Goal: Task Accomplishment & Management: Manage account settings

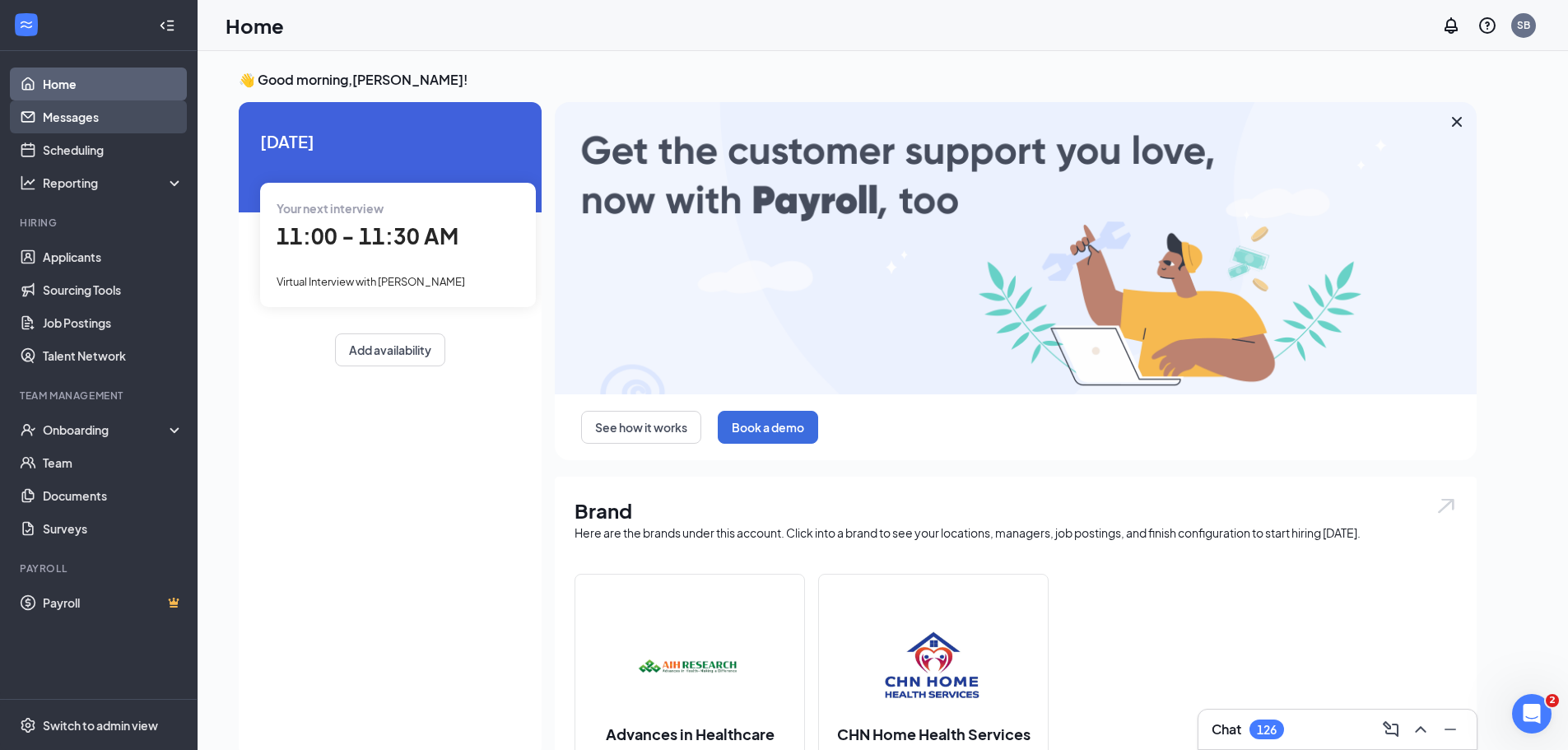
click at [104, 119] on link "Messages" at bounding box center [113, 116] width 141 height 33
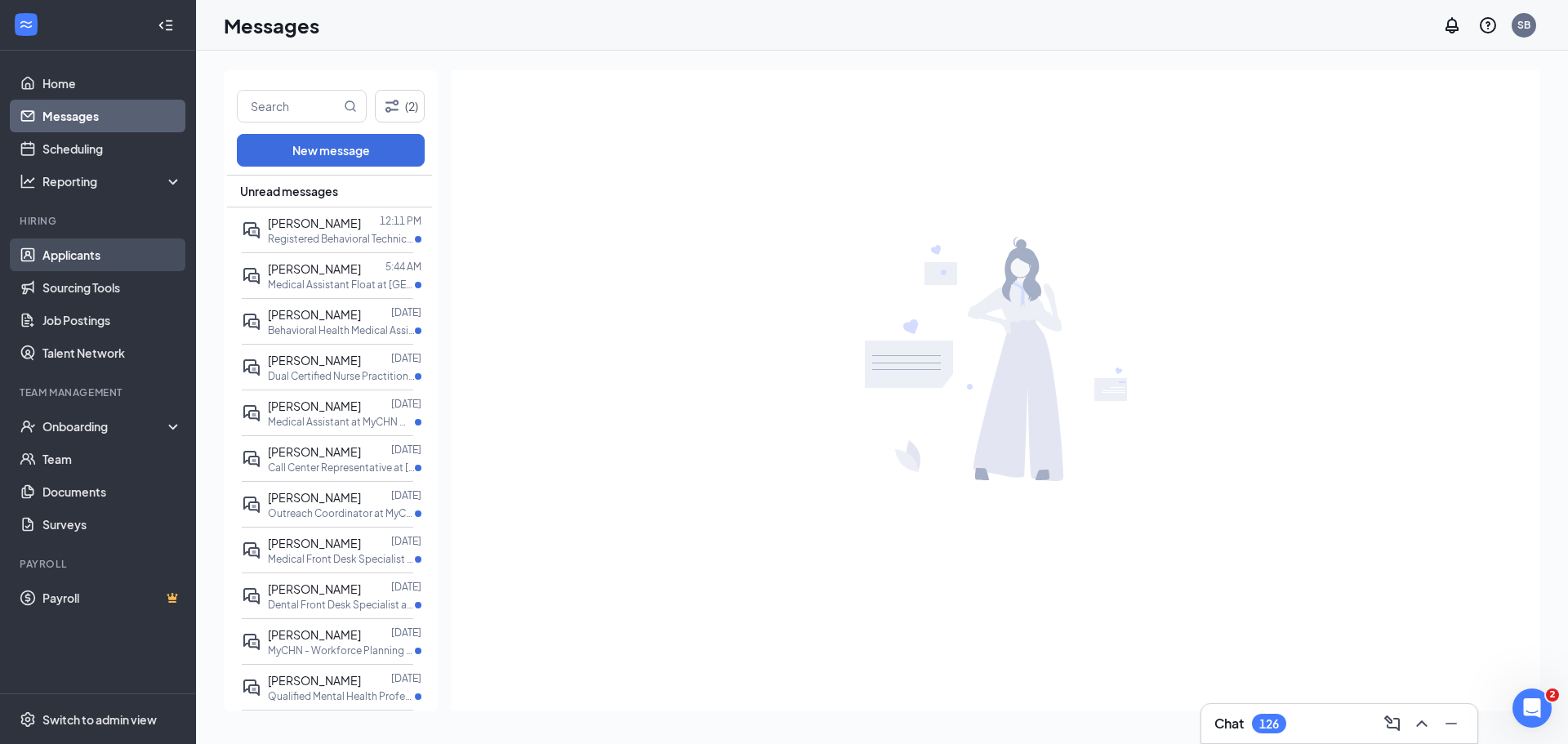
click at [58, 253] on link "Applicants" at bounding box center [112, 254] width 140 height 32
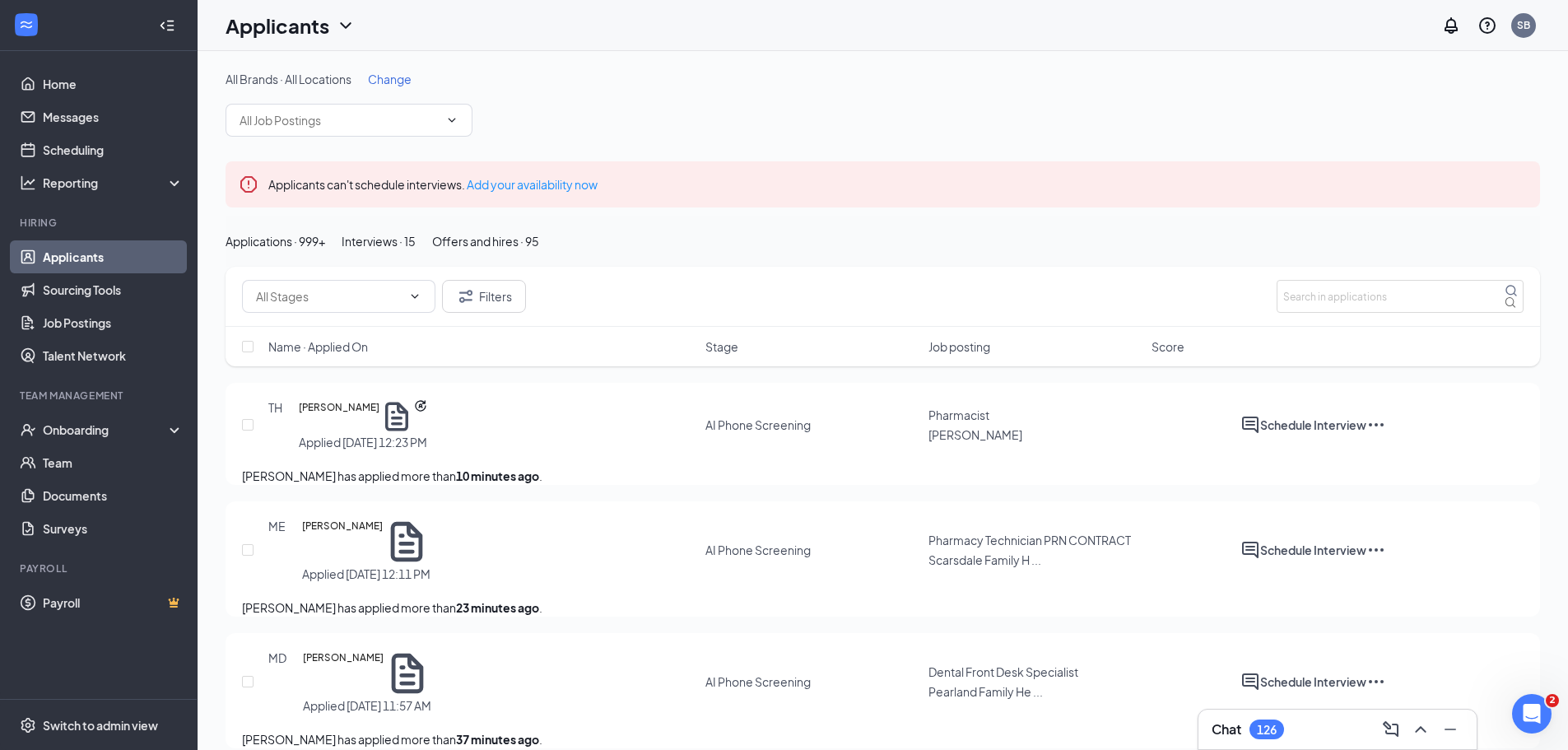
click at [416, 250] on div "Interviews · 15" at bounding box center [378, 241] width 74 height 18
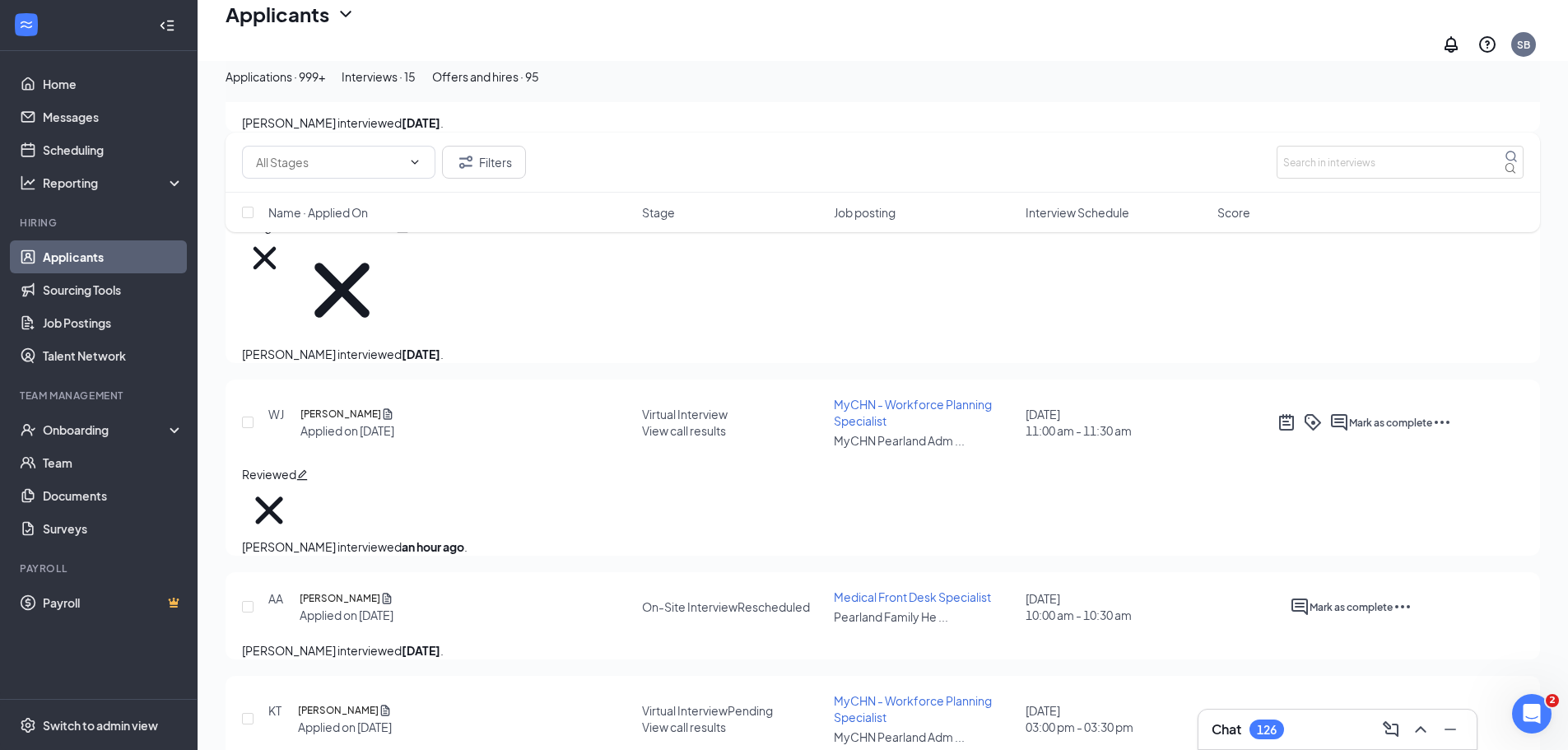
scroll to position [396, 0]
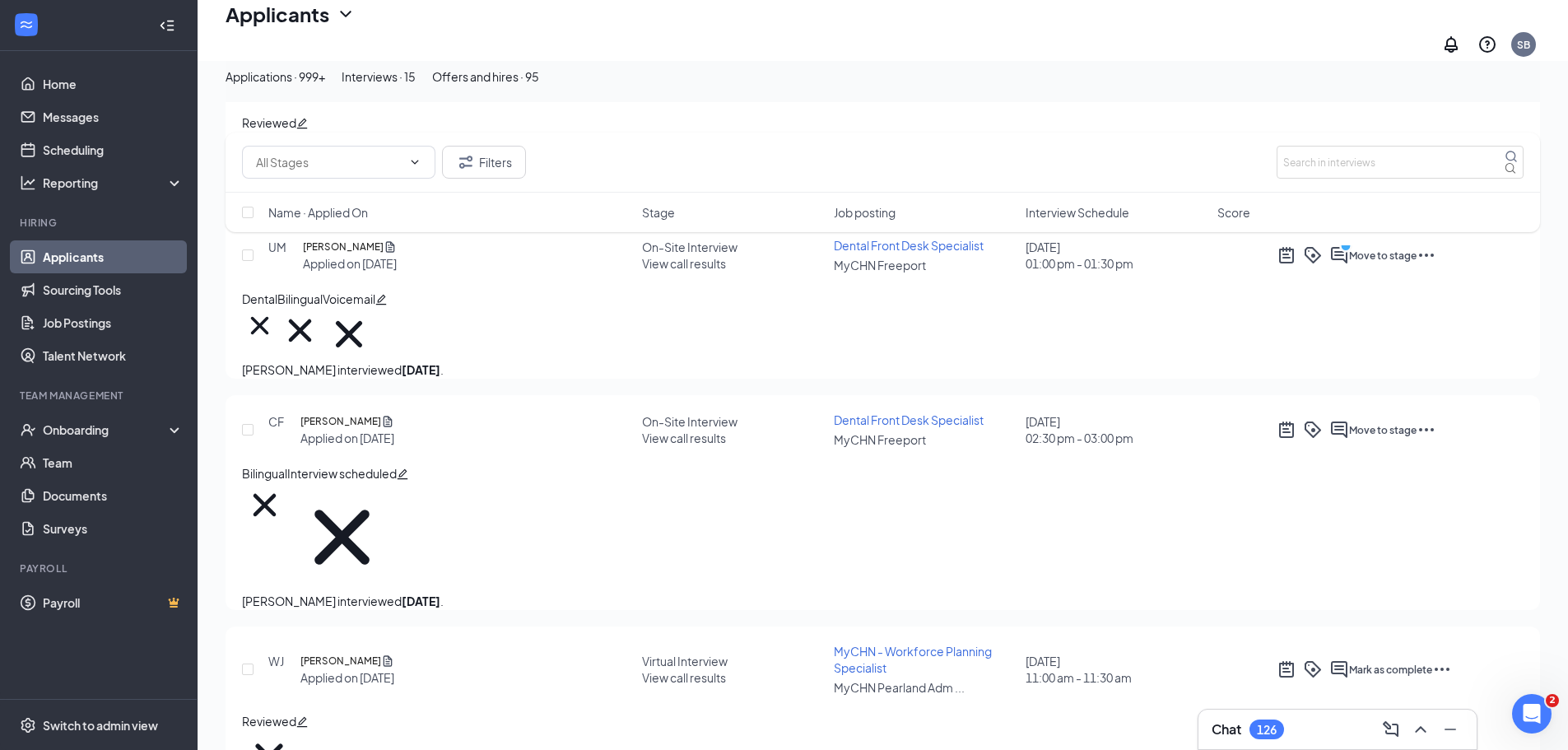
click at [325, 85] on div "Applications · 999+" at bounding box center [275, 77] width 100 height 18
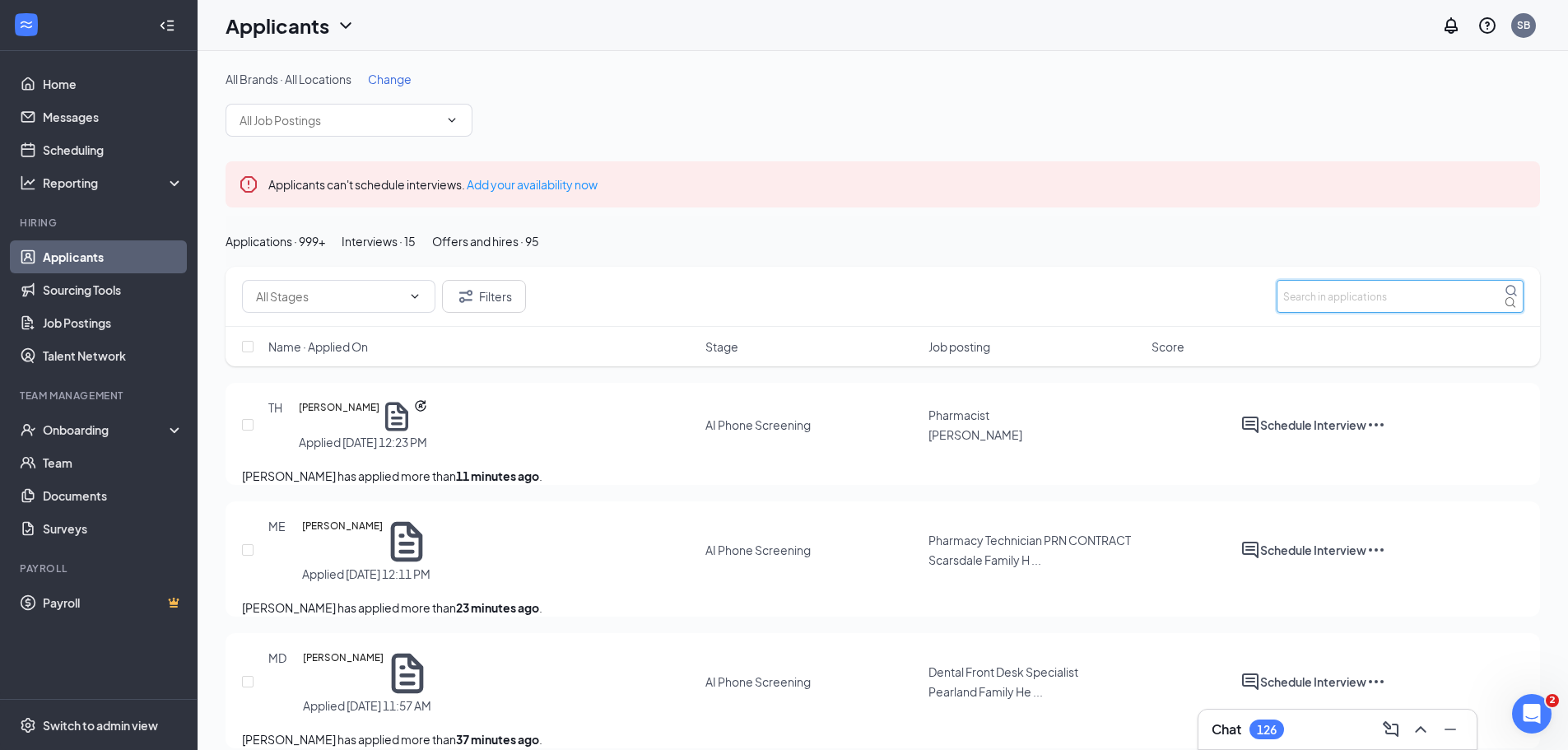
click at [1370, 313] on input "text" at bounding box center [1400, 295] width 247 height 33
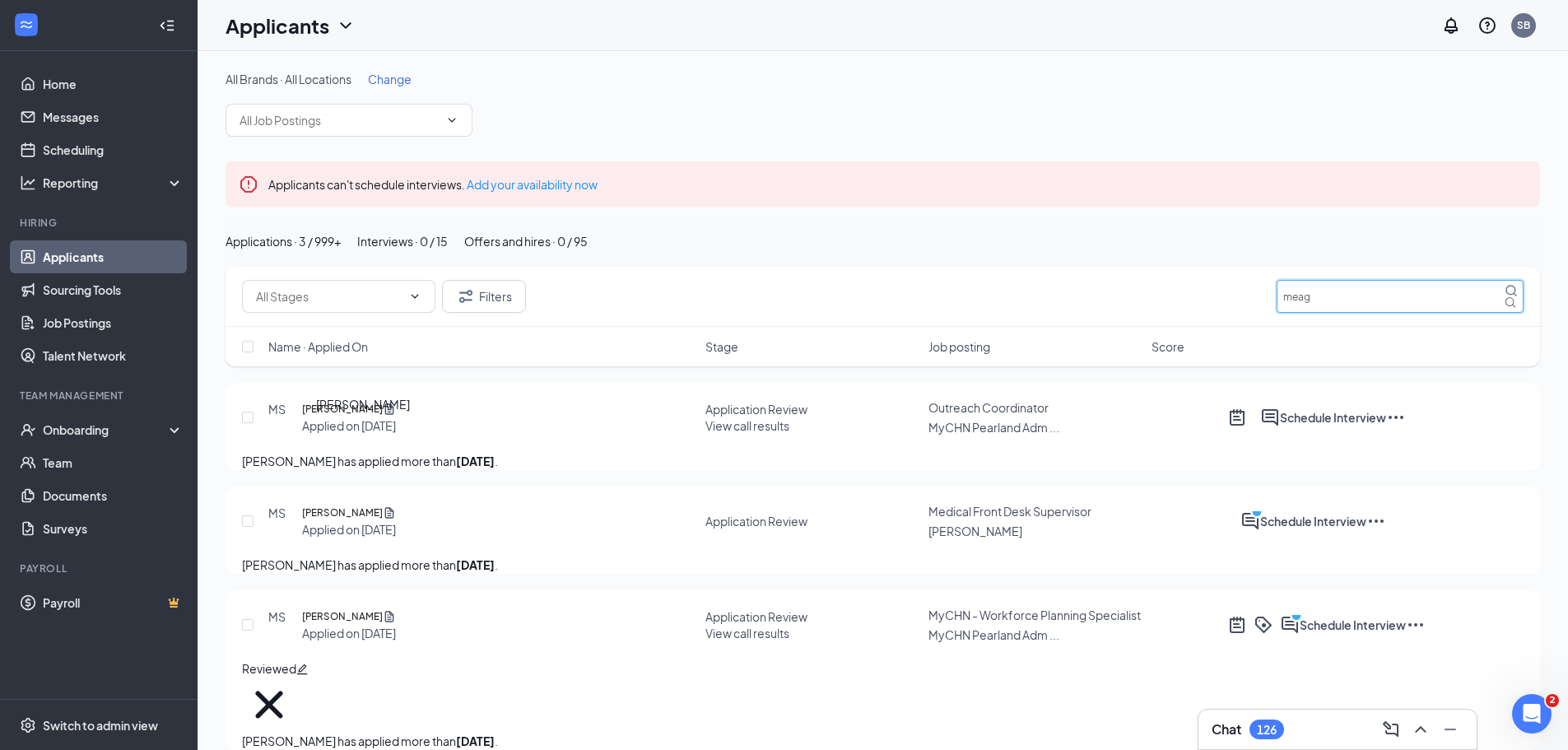
type input "meag"
click at [373, 417] on h5 "[PERSON_NAME]" at bounding box center [342, 409] width 80 height 17
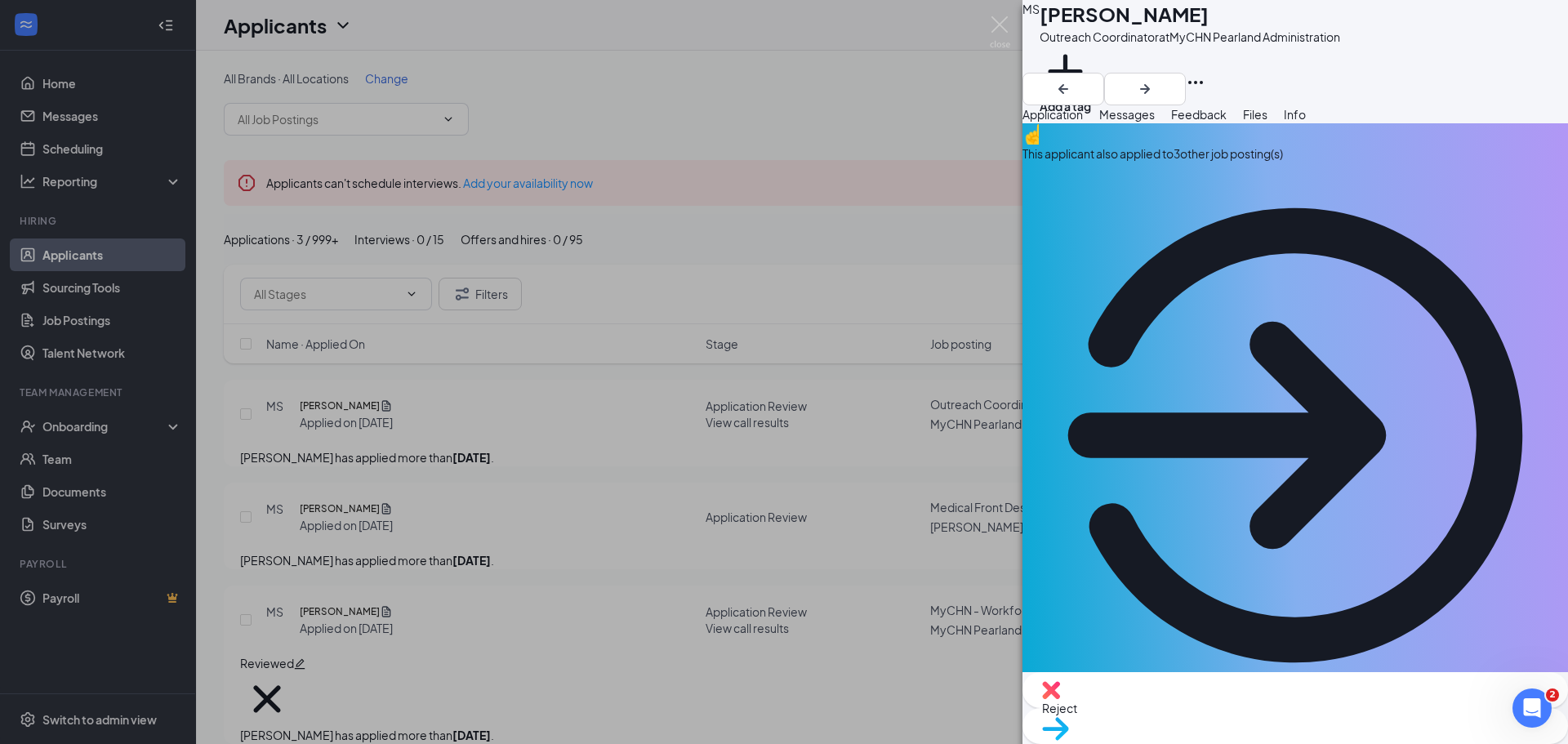
click at [1267, 123] on button "Files" at bounding box center [1254, 115] width 24 height 18
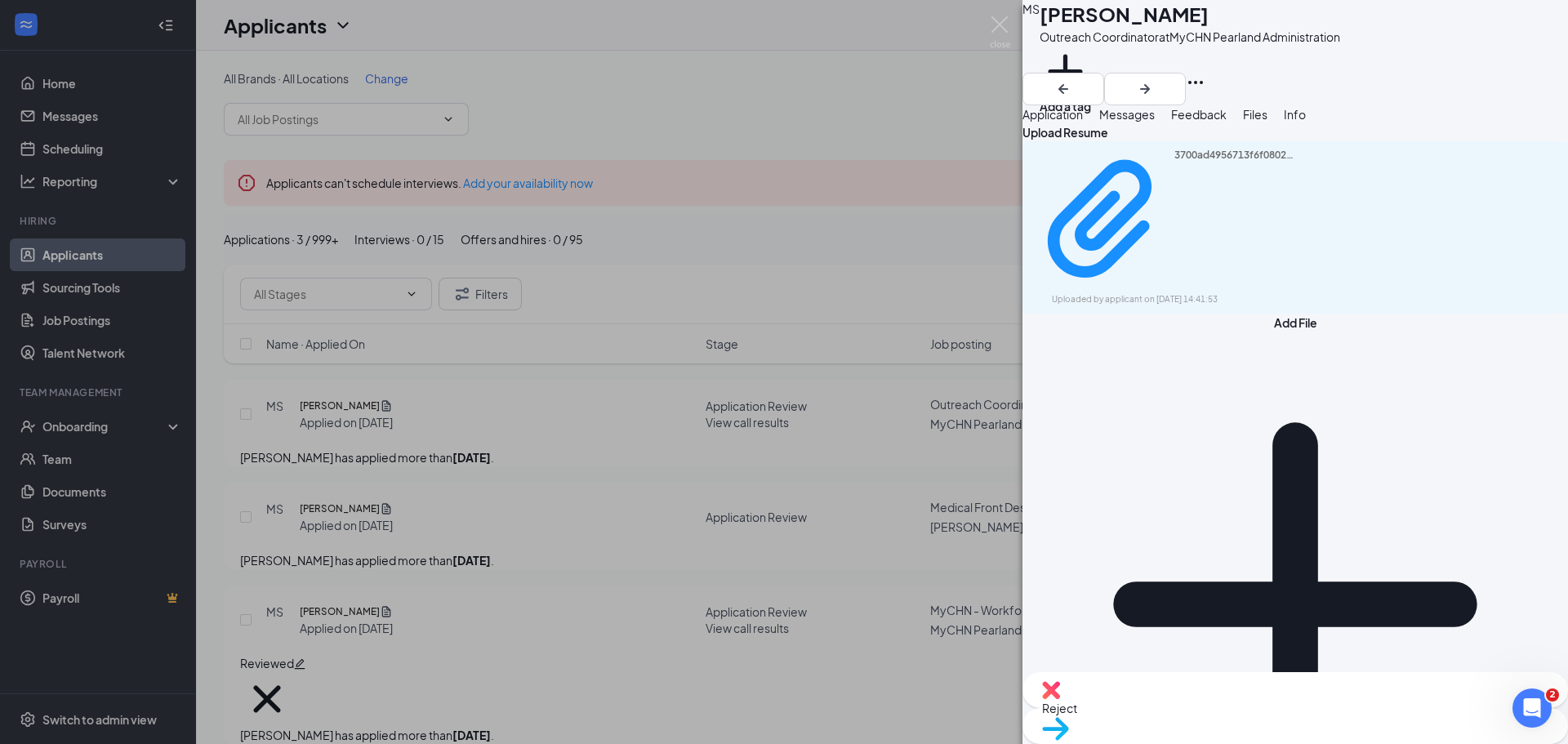
click at [1130, 212] on div "3700ad4956713f6f08027b189d7095de.pdf Uploaded by applicant on Aug 27, 2025 at 1…" at bounding box center [1295, 227] width 546 height 172
click at [1174, 217] on div "3700ad4956713f6f08027b189d7095de.pdf" at bounding box center [1235, 219] width 122 height 142
click at [1003, 23] on img at bounding box center [1000, 32] width 21 height 32
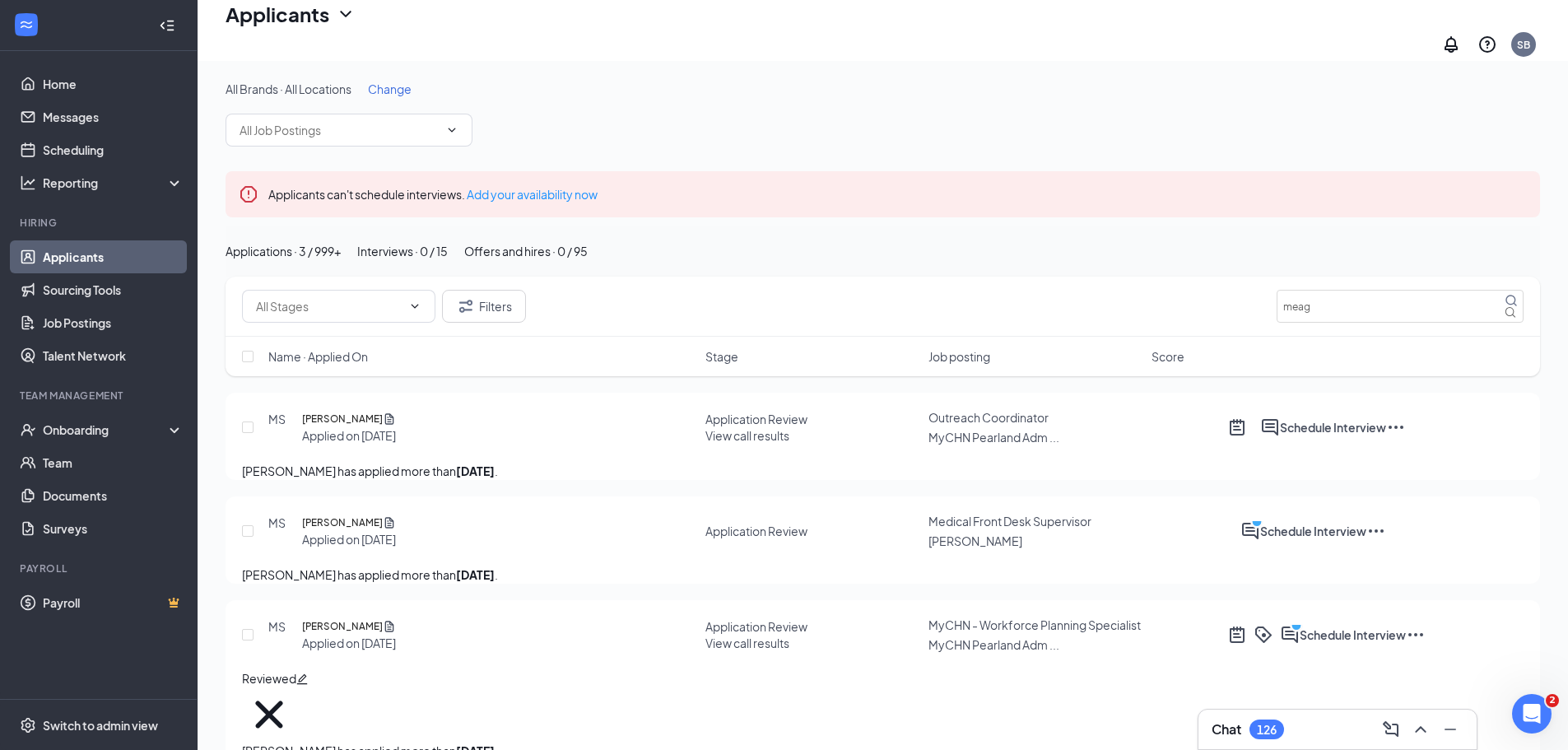
scroll to position [77, 0]
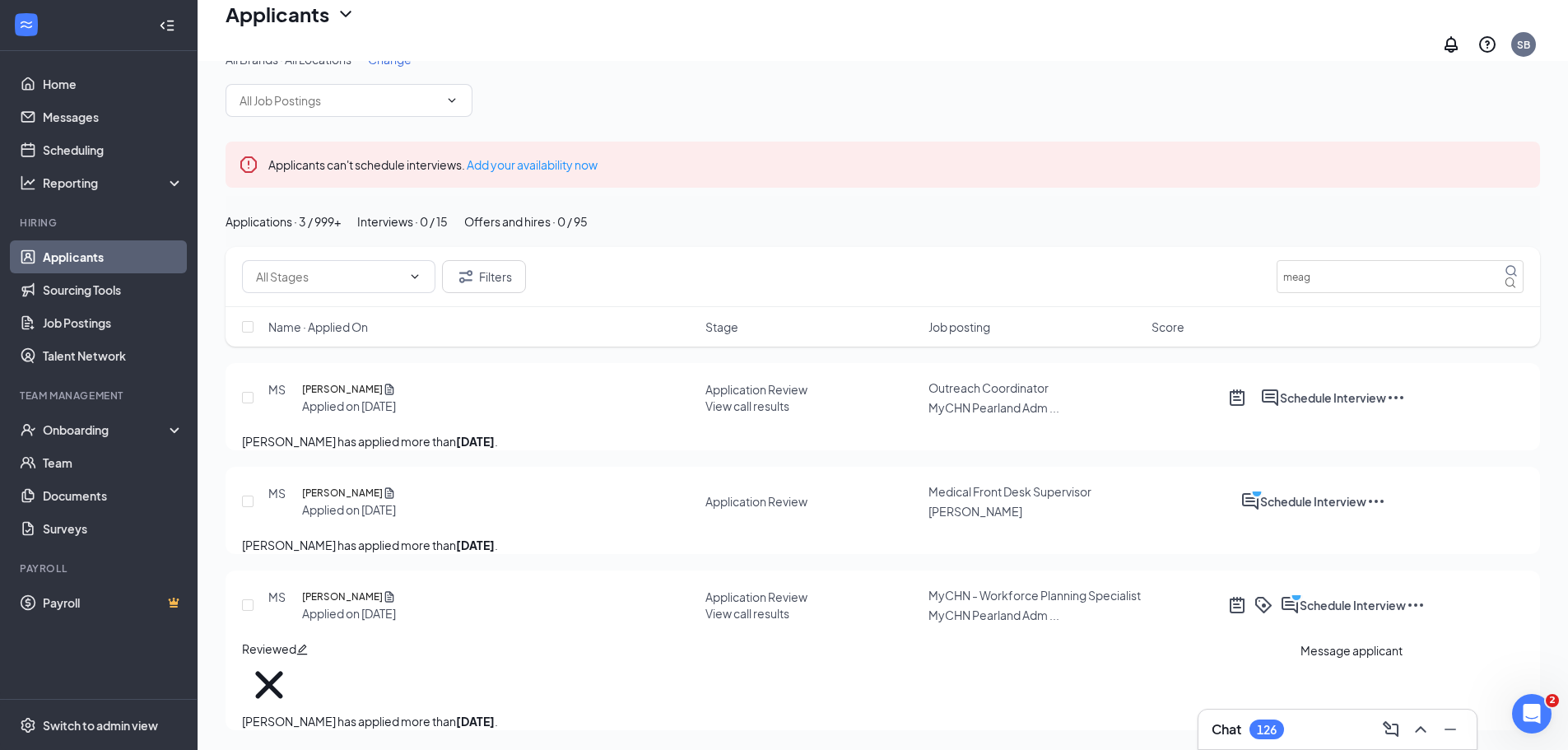
click at [1301, 601] on circle "PrimaryDot" at bounding box center [1296, 595] width 11 height 11
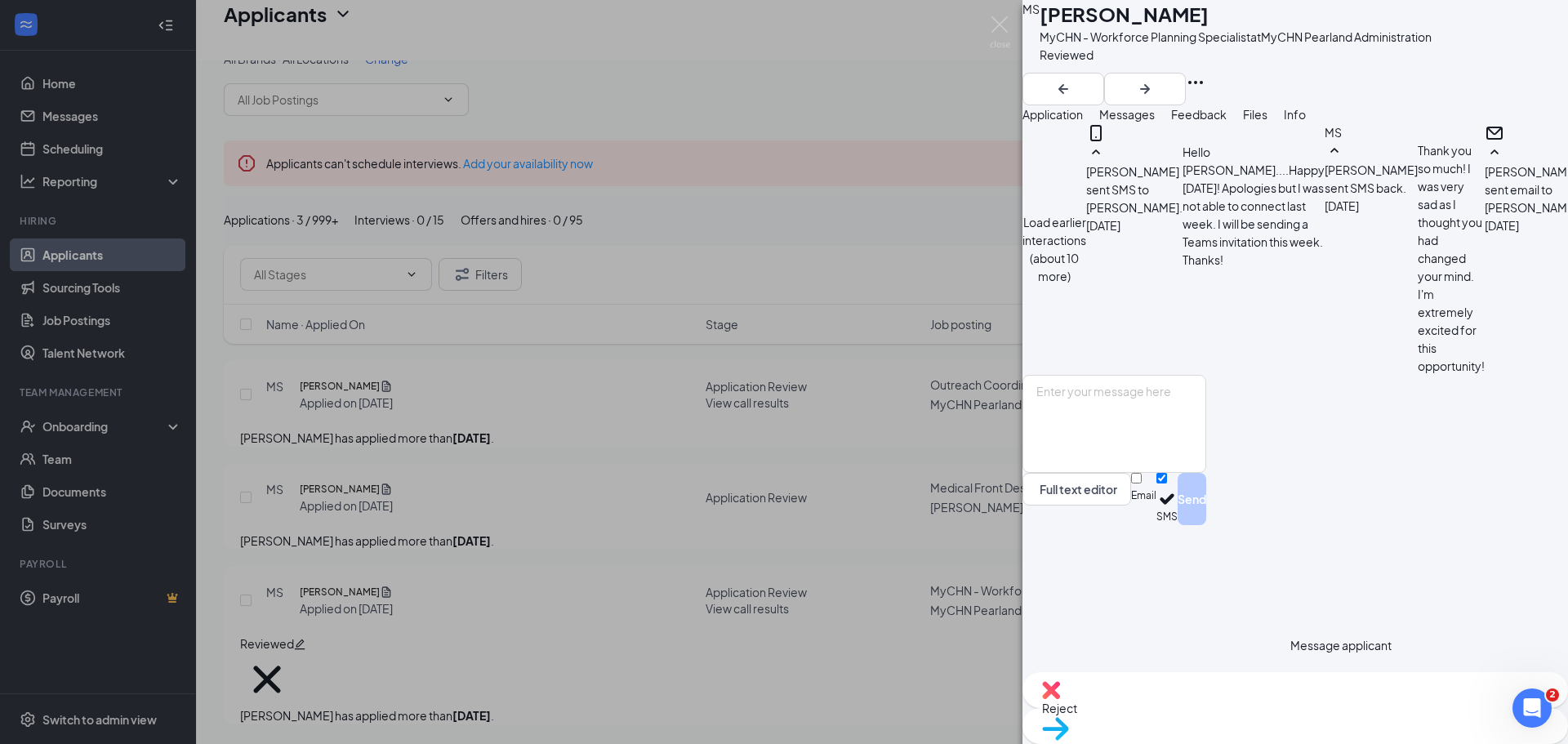
scroll to position [2452, 0]
click at [1153, 472] on textarea at bounding box center [1114, 423] width 184 height 98
click at [1188, 472] on textarea at bounding box center [1114, 423] width 184 height 98
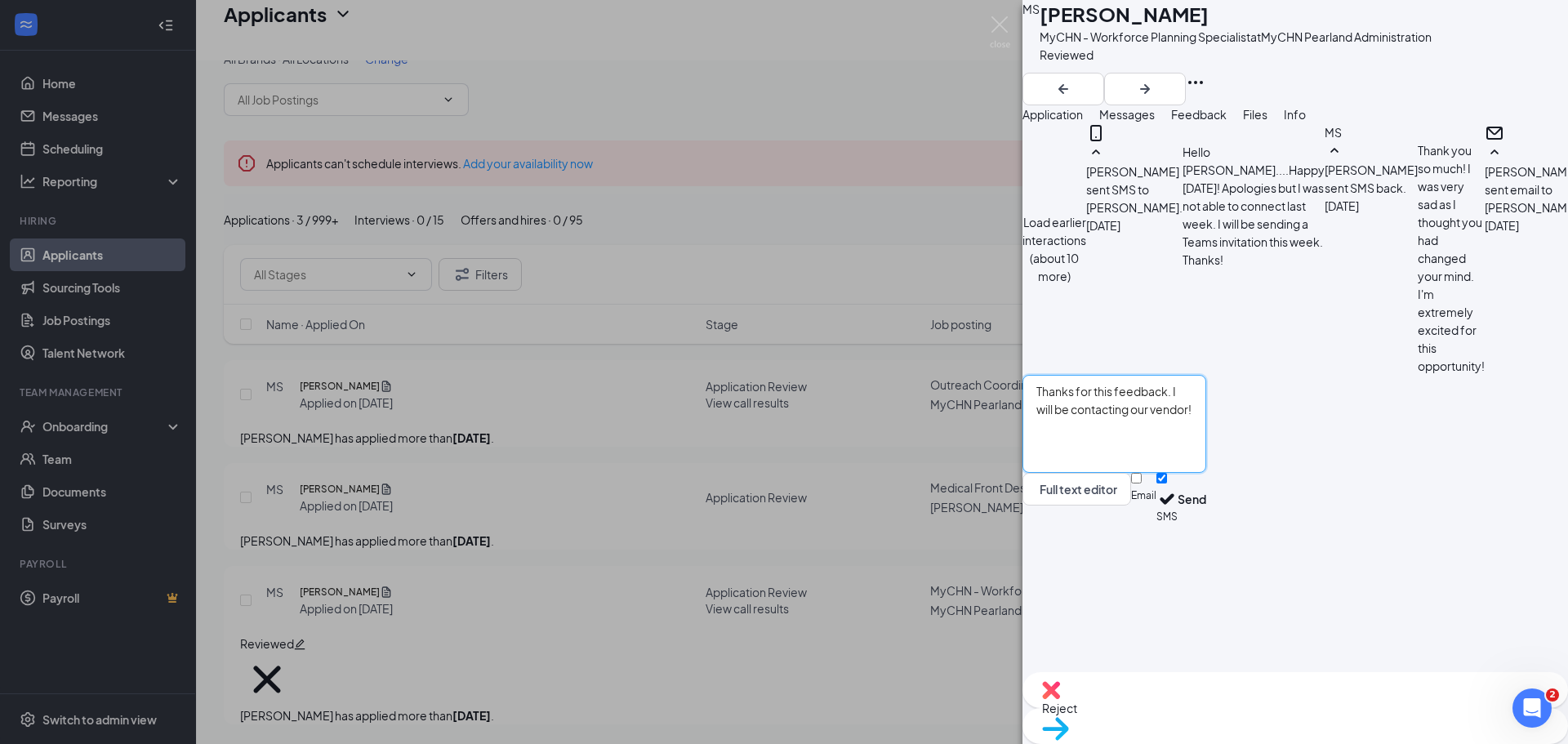
type textarea "Thanks for this feedback. I will be contacting our vendor!"
click at [1142, 483] on input "Email" at bounding box center [1136, 477] width 11 height 11
checkbox input "true"
click at [1167, 483] on input "SMS" at bounding box center [1161, 477] width 11 height 11
checkbox input "false"
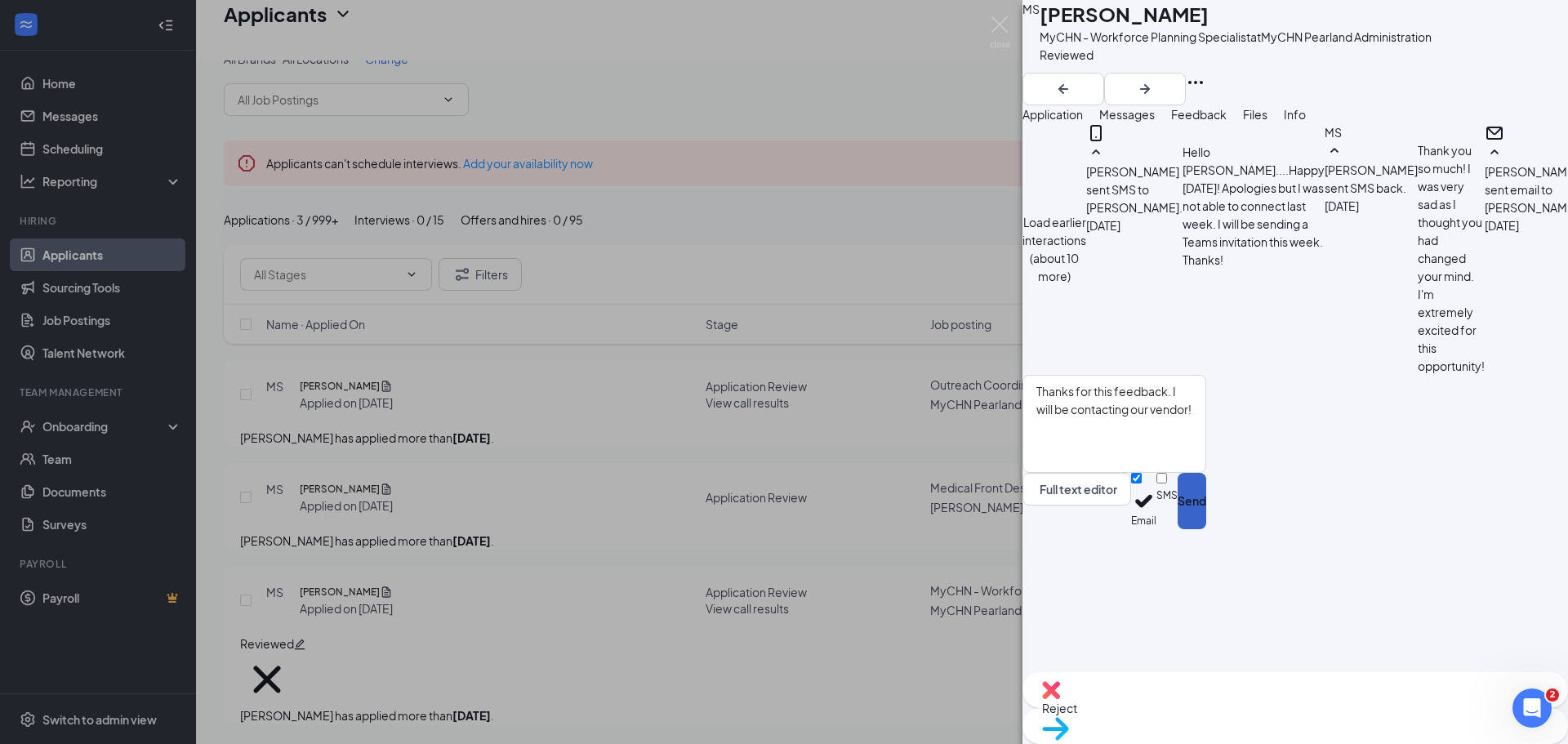
click at [1206, 529] on button "Send" at bounding box center [1192, 501] width 28 height 56
click at [999, 27] on img at bounding box center [1000, 32] width 21 height 32
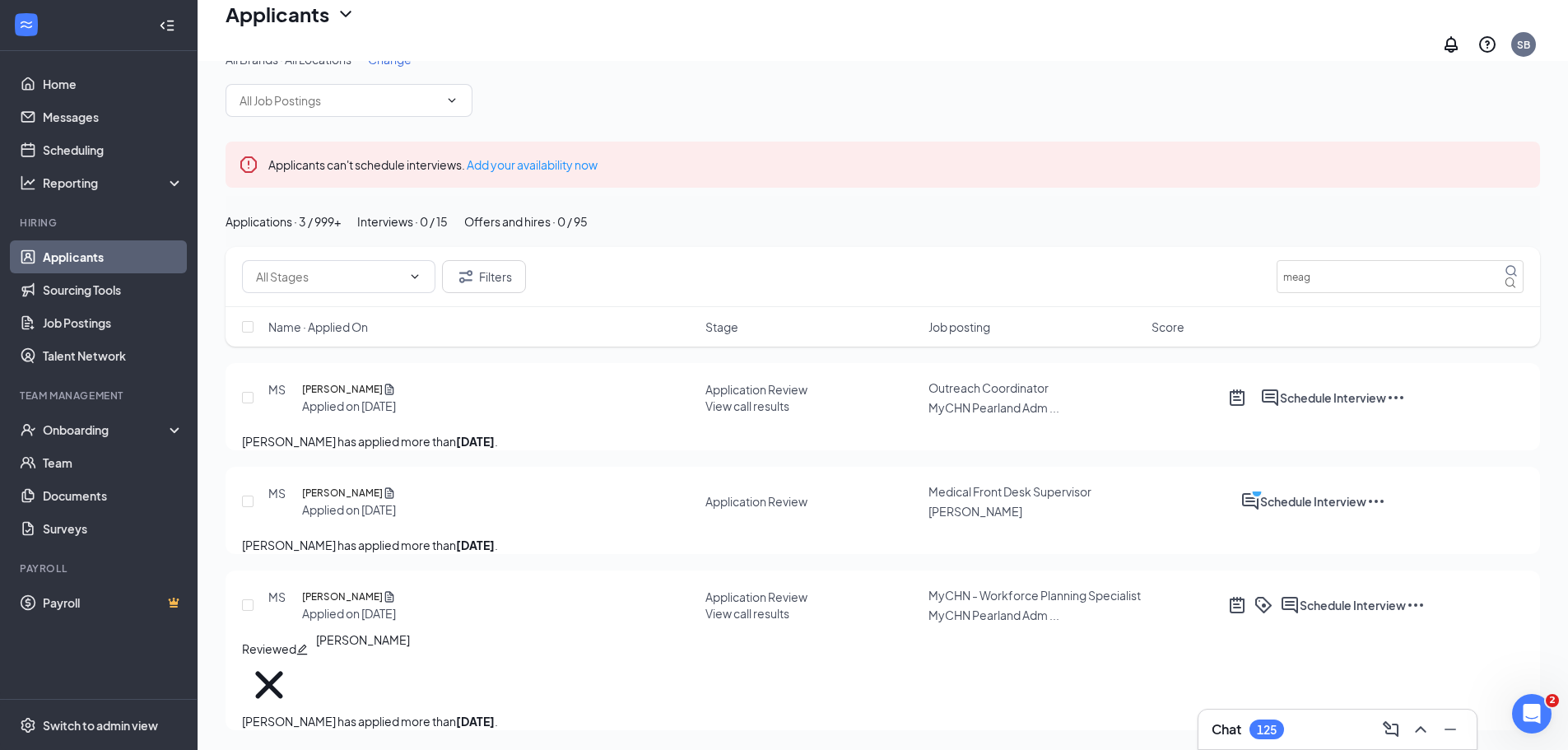
click at [328, 605] on h5 "[PERSON_NAME]" at bounding box center [342, 597] width 80 height 17
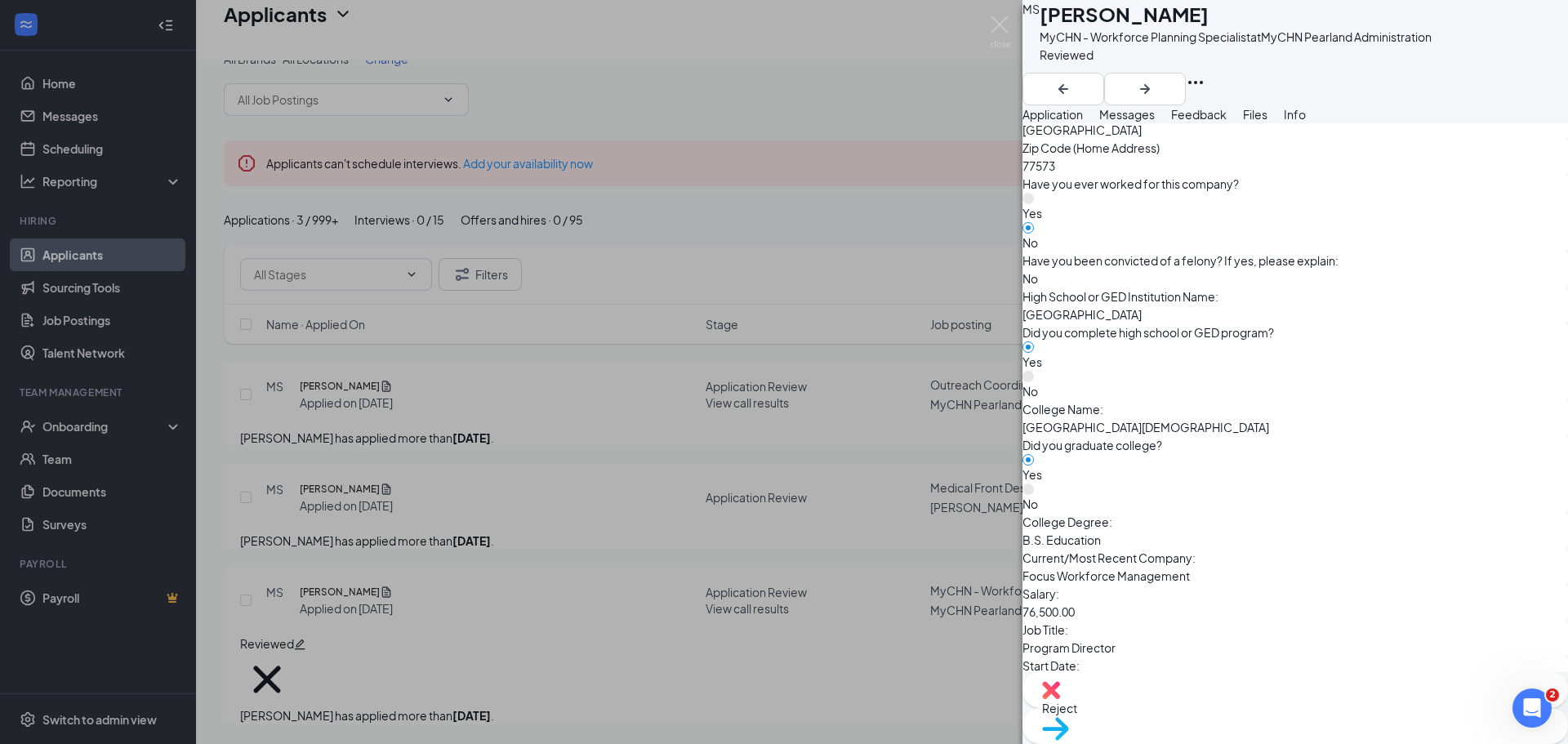
scroll to position [1461, 0]
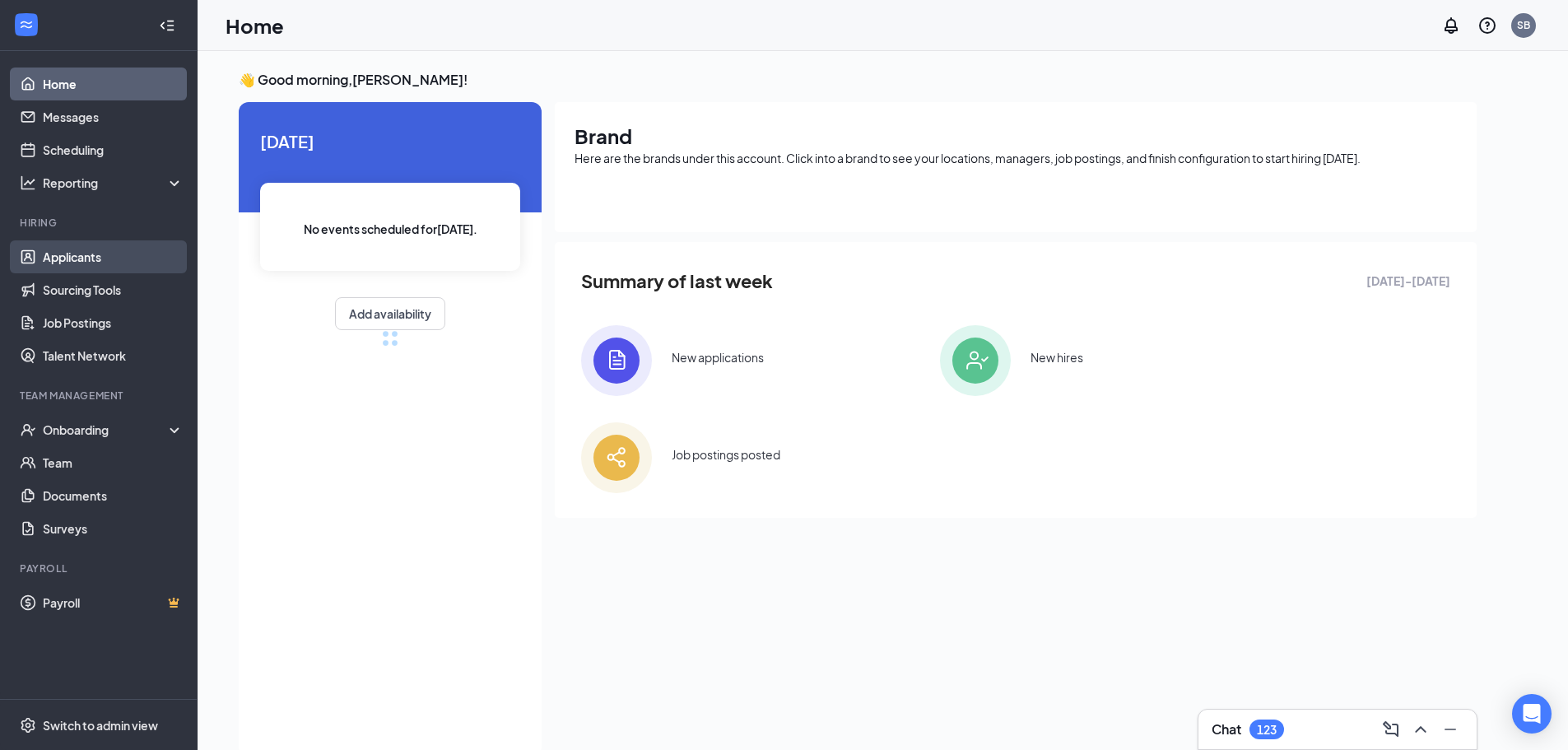
click at [107, 249] on link "Applicants" at bounding box center [113, 256] width 141 height 33
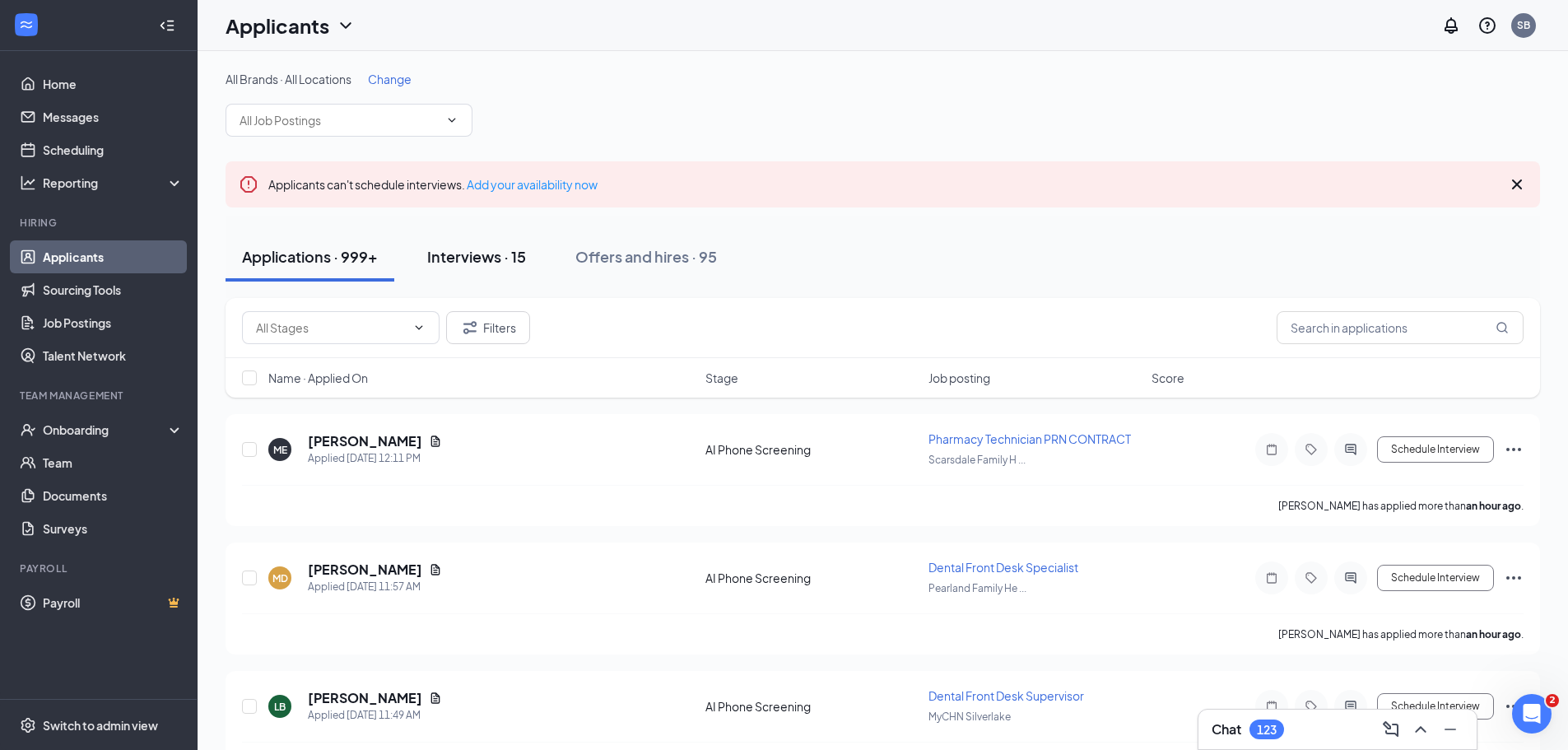
click at [483, 259] on div "Interviews · 15" at bounding box center [476, 256] width 99 height 21
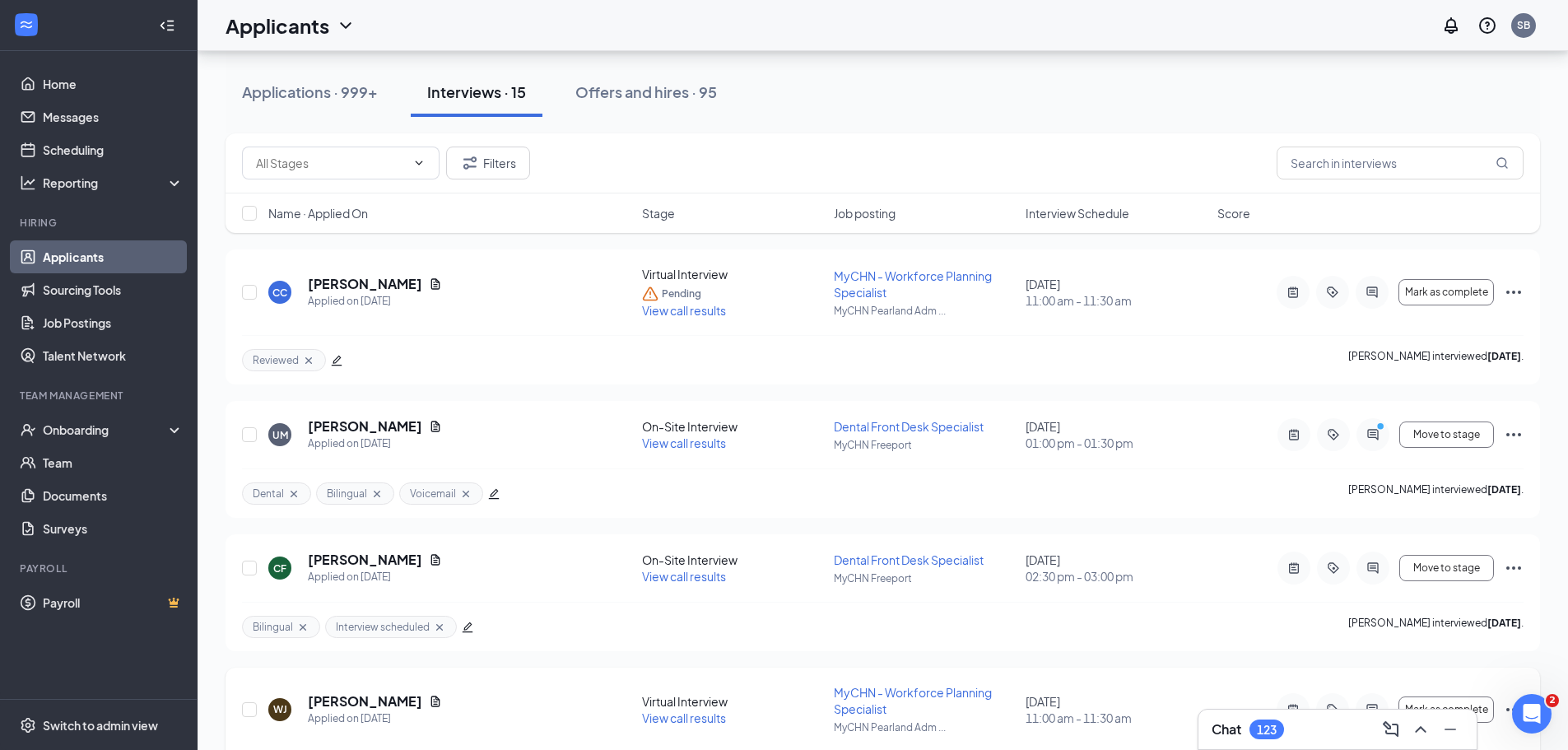
scroll to position [329, 0]
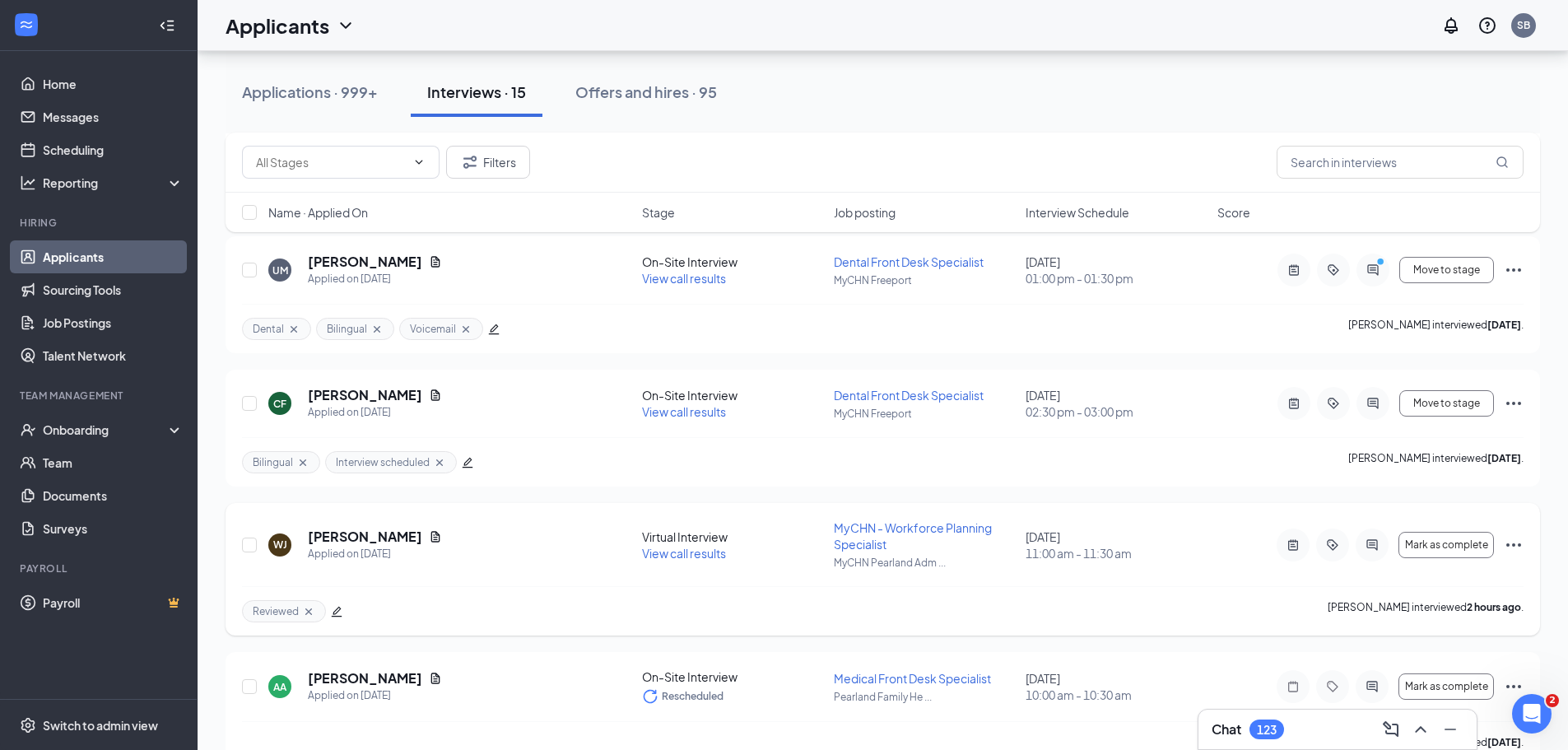
click at [855, 542] on span "MyCHN - Workforce Planning Specialist" at bounding box center [913, 535] width 158 height 31
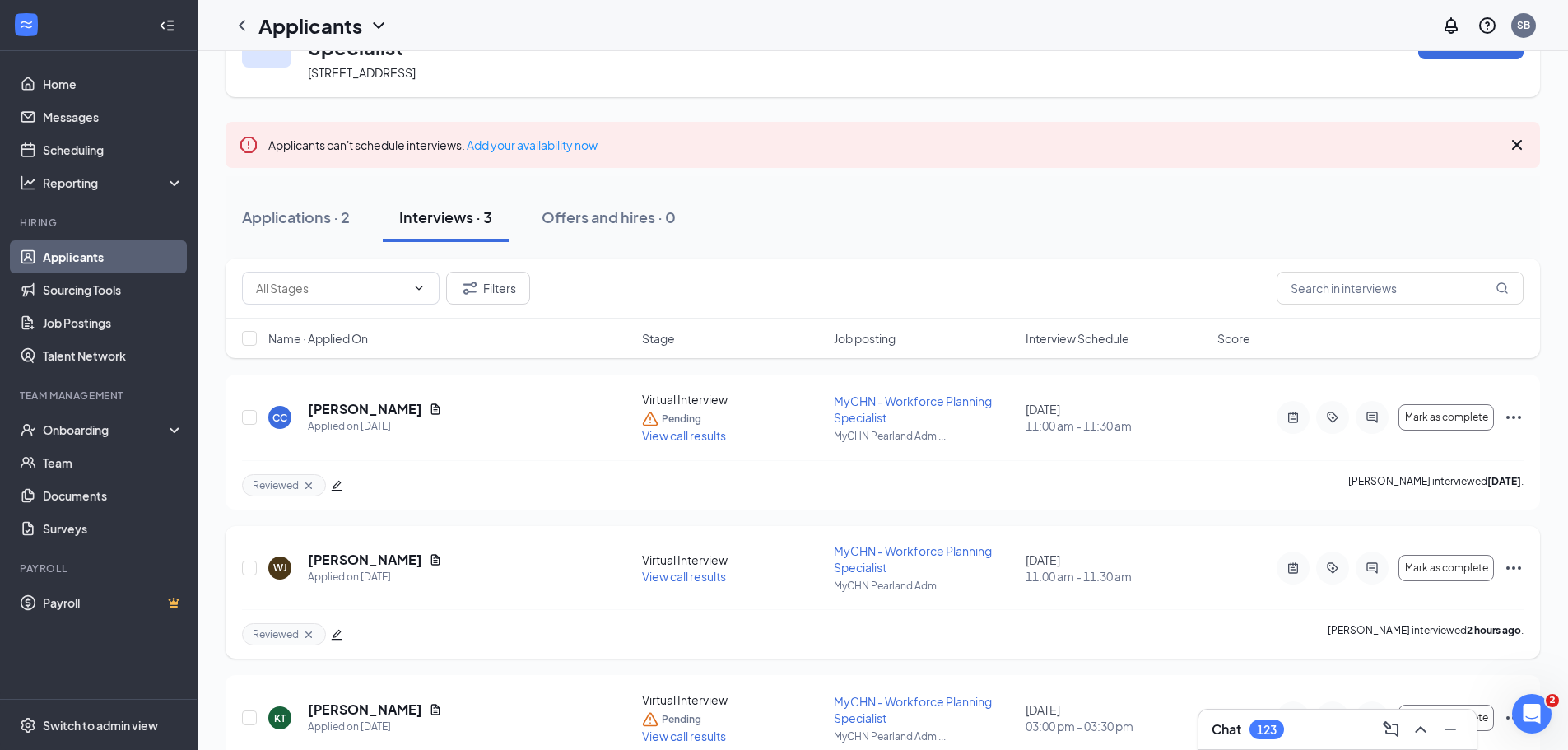
scroll to position [162, 0]
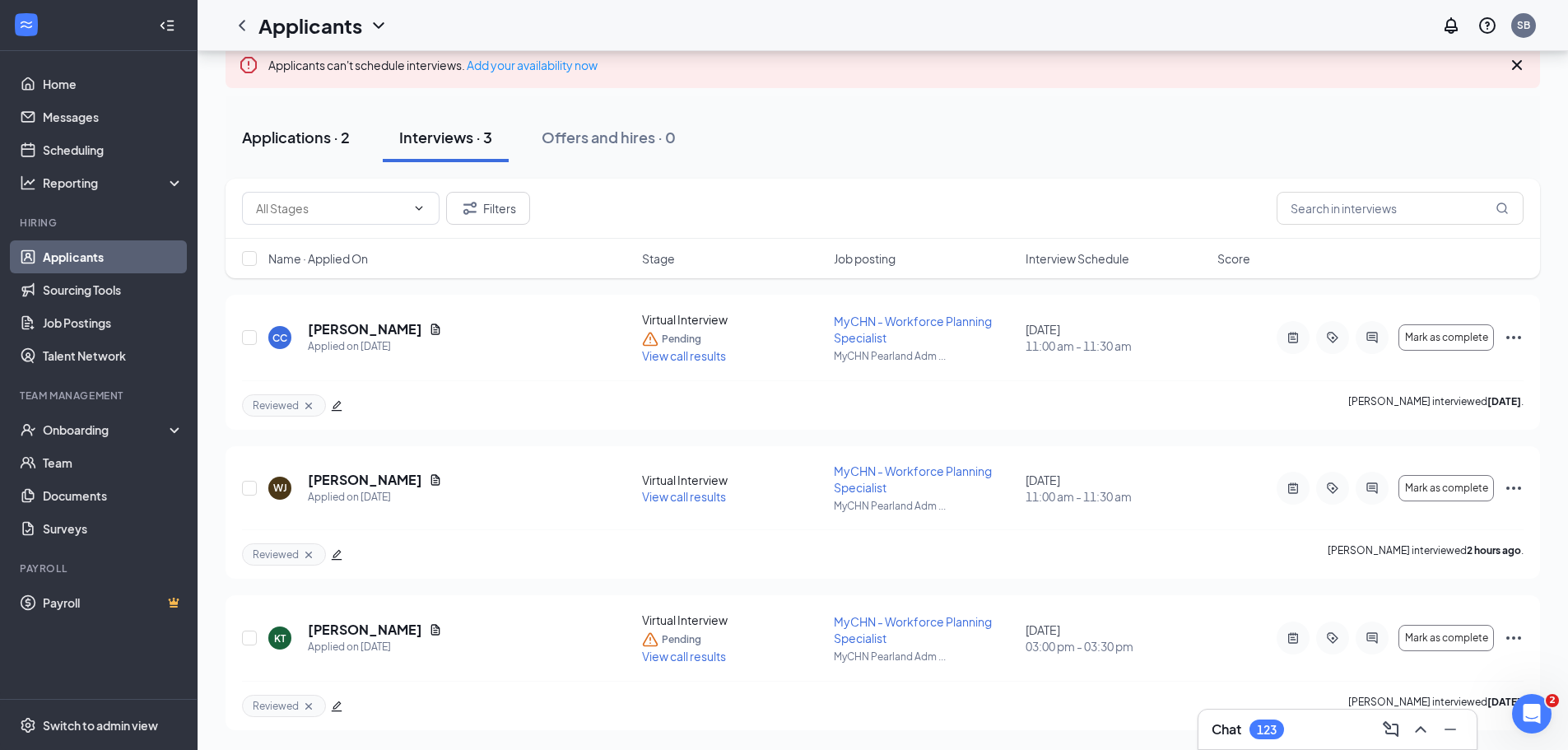
click at [316, 135] on div "Applications · 2" at bounding box center [296, 136] width 108 height 21
